Goal: Task Accomplishment & Management: Use online tool/utility

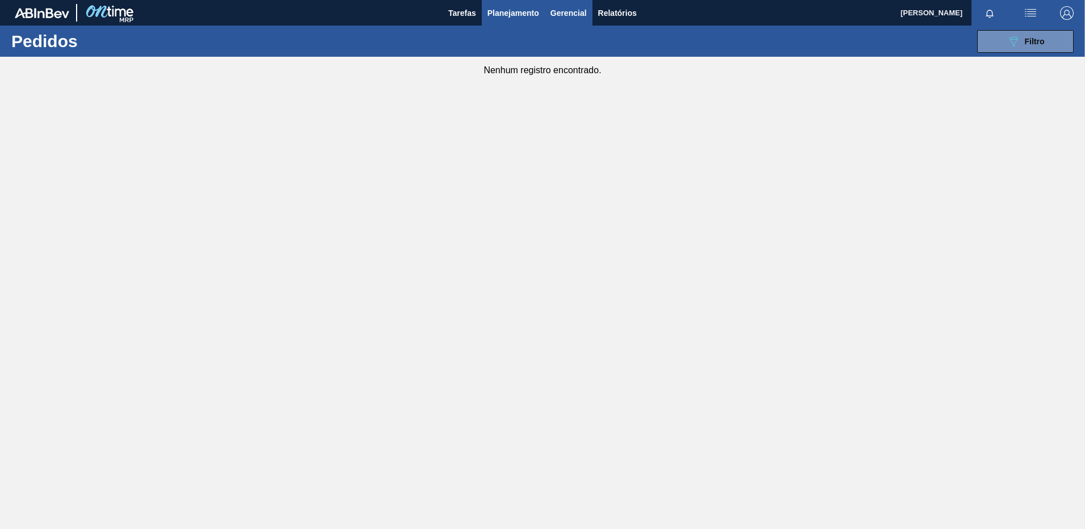
click at [572, 16] on span "Gerencial" at bounding box center [569, 13] width 36 height 14
click at [619, 10] on div at bounding box center [542, 264] width 1085 height 529
click at [620, 11] on span "Relatórios" at bounding box center [617, 13] width 39 height 14
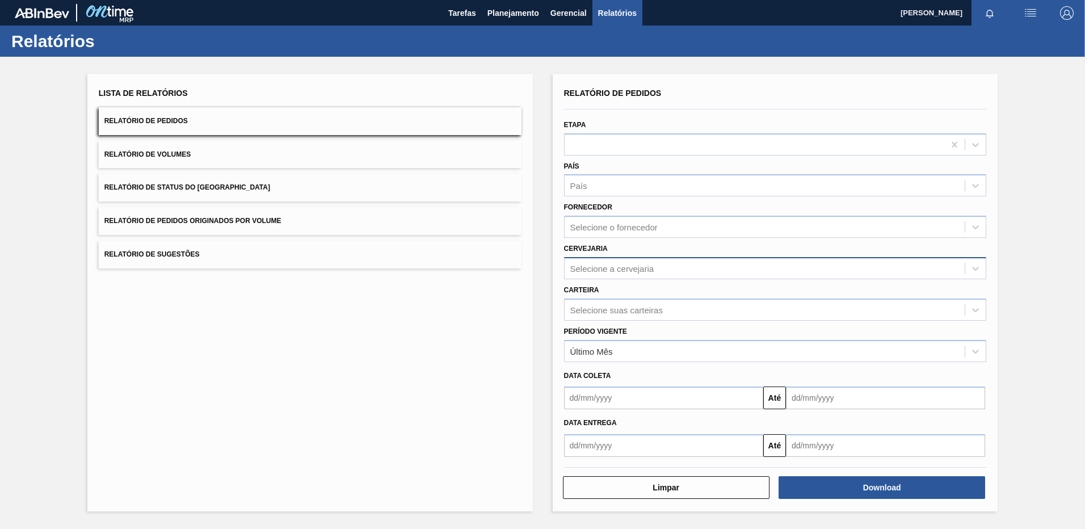
click at [619, 262] on div "Selecione a cervejaria" at bounding box center [765, 268] width 401 height 16
click at [601, 304] on div "BR21 - Lages" at bounding box center [775, 296] width 423 height 21
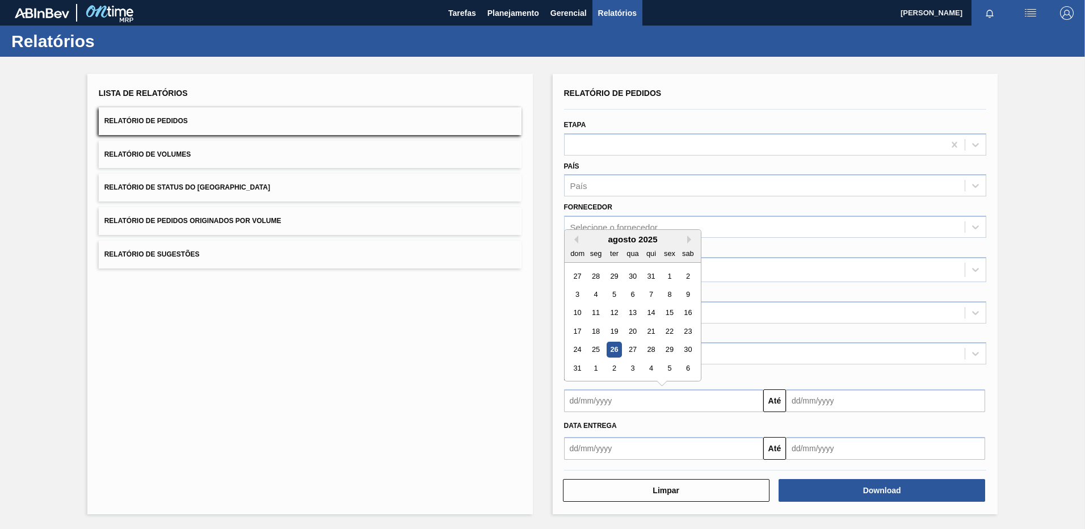
click at [614, 398] on input "text" at bounding box center [663, 400] width 199 height 23
click at [595, 329] on div "18" at bounding box center [595, 331] width 15 height 15
type input "[DATE]"
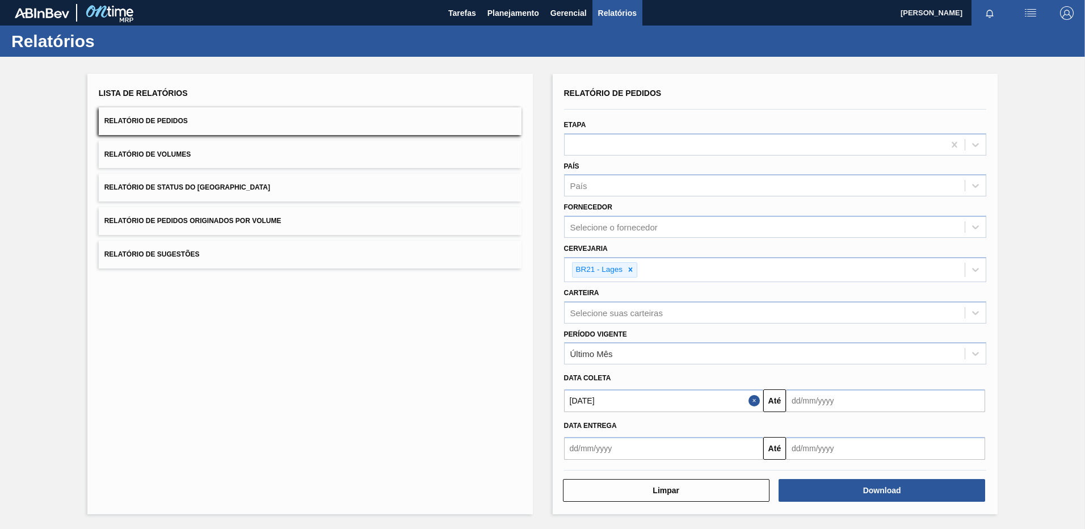
click at [610, 443] on input "text" at bounding box center [663, 448] width 199 height 23
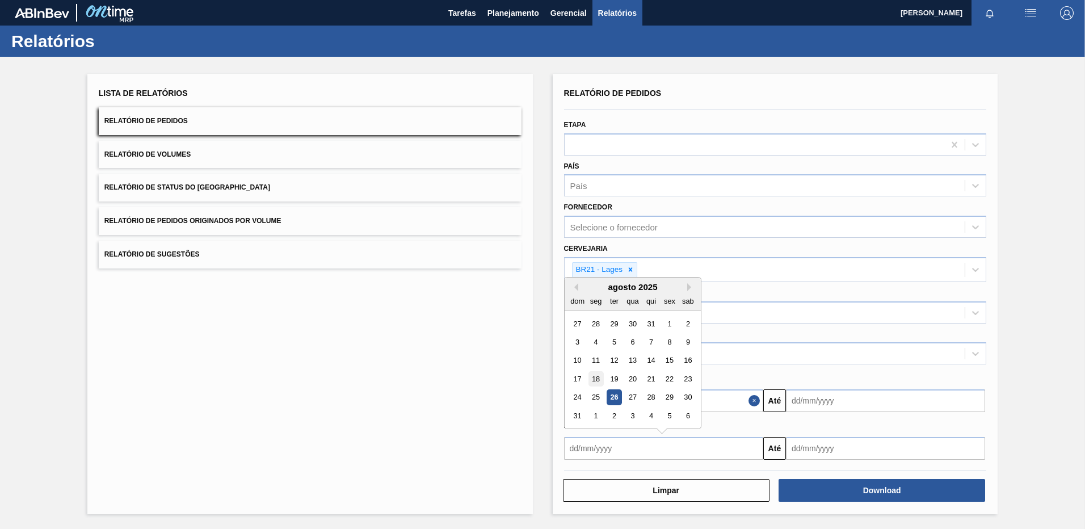
click at [601, 379] on div "18" at bounding box center [595, 378] width 15 height 15
type input "[DATE]"
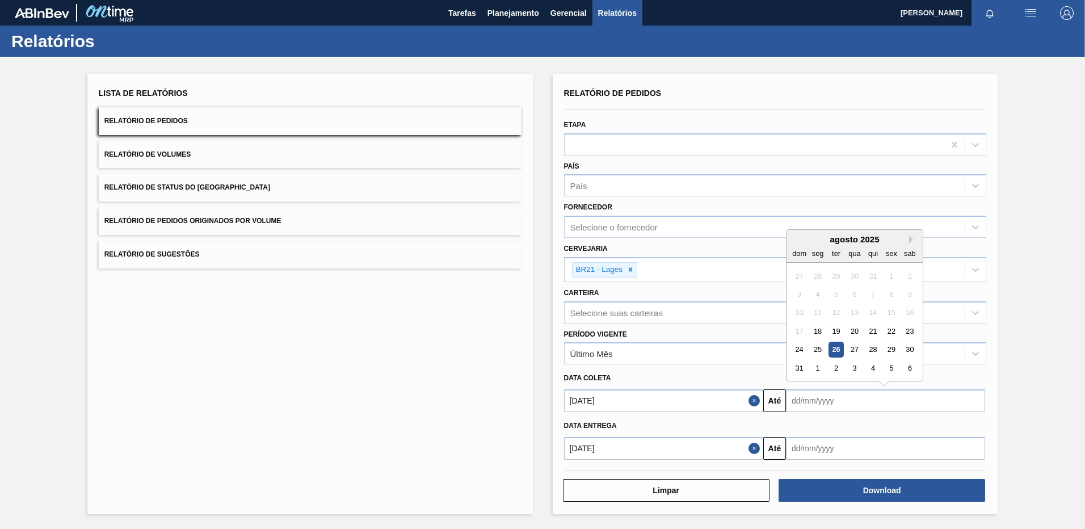
click at [793, 399] on input "text" at bounding box center [885, 400] width 199 height 23
click at [913, 244] on div "dom seg ter qua qui sex sab" at bounding box center [855, 253] width 136 height 18
click at [908, 237] on div "agosto 2025" at bounding box center [855, 239] width 136 height 10
click at [908, 239] on div "agosto 2025" at bounding box center [855, 239] width 136 height 10
click at [909, 239] on div "agosto 2025" at bounding box center [855, 239] width 136 height 10
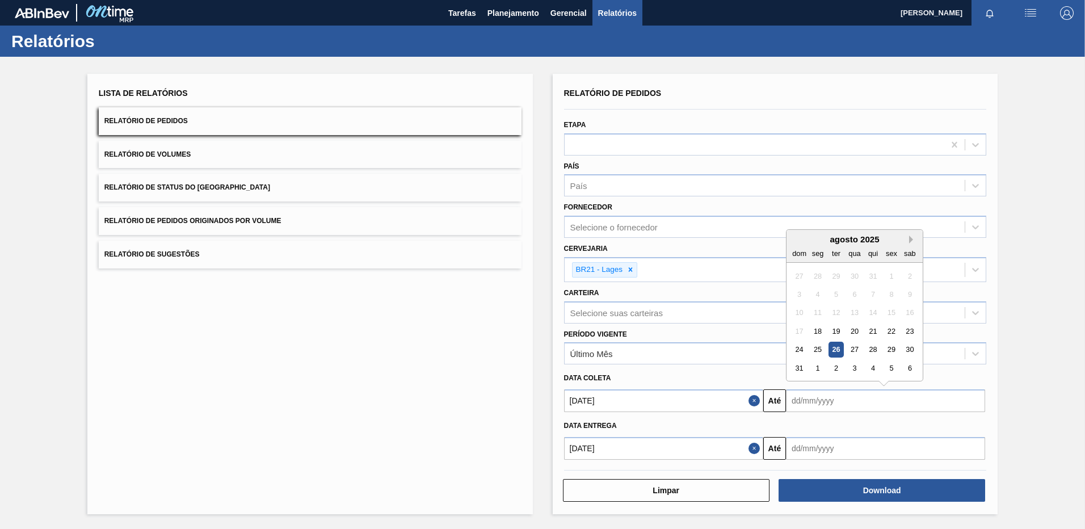
click at [909, 240] on button "Next Month" at bounding box center [913, 240] width 8 height 8
click at [835, 354] on div "30" at bounding box center [836, 349] width 15 height 15
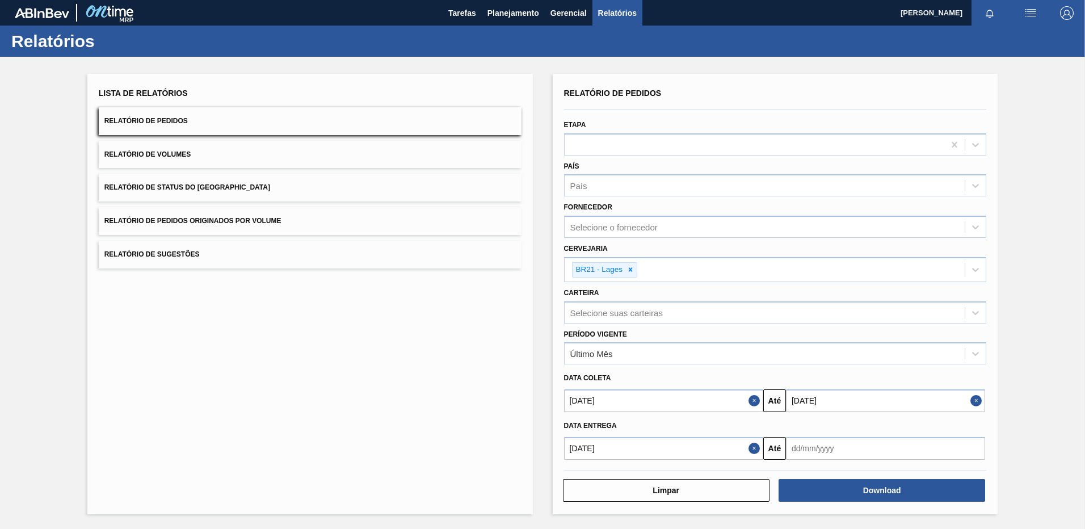
type input "[DATE]"
drag, startPoint x: 823, startPoint y: 406, endPoint x: 754, endPoint y: 395, distance: 69.1
click at [754, 395] on div "[DATE] Até [DATE] Previous Month Next Month [DATE] dom seg ter qua qui sex sab …" at bounding box center [776, 400] width 432 height 26
click at [802, 454] on input "text" at bounding box center [885, 448] width 199 height 23
paste input "[DATE]"
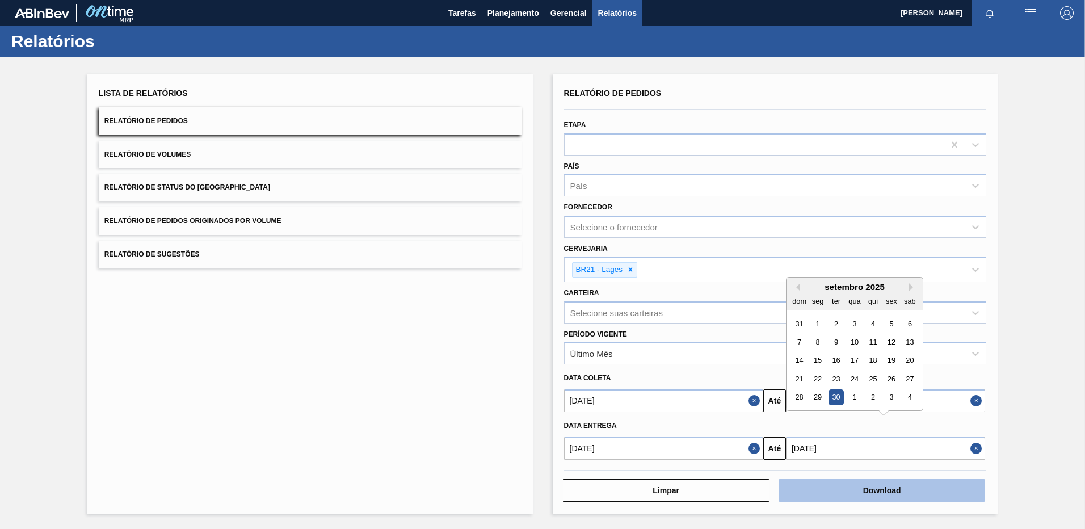
type input "[DATE]"
click at [830, 496] on button "Download" at bounding box center [882, 490] width 207 height 23
